Goal: Task Accomplishment & Management: Manage account settings

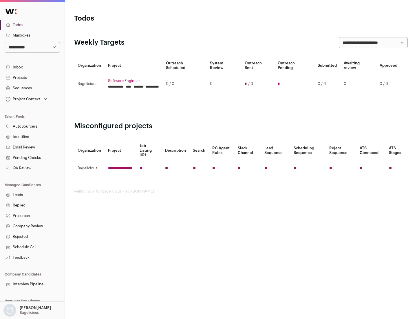
click at [32, 77] on link "Projects" at bounding box center [32, 77] width 65 height 10
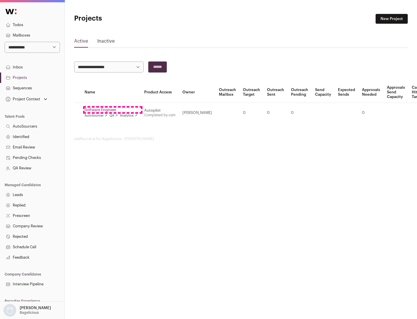
click at [113, 110] on link "Software Engineer" at bounding box center [111, 110] width 53 height 5
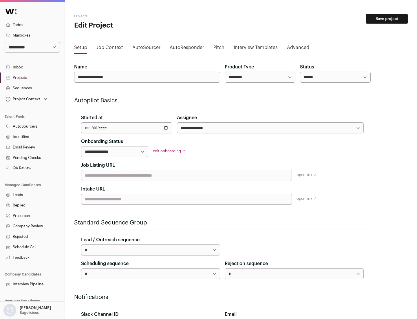
click at [387, 19] on button "Save project" at bounding box center [387, 19] width 42 height 10
